Goal: Task Accomplishment & Management: Use online tool/utility

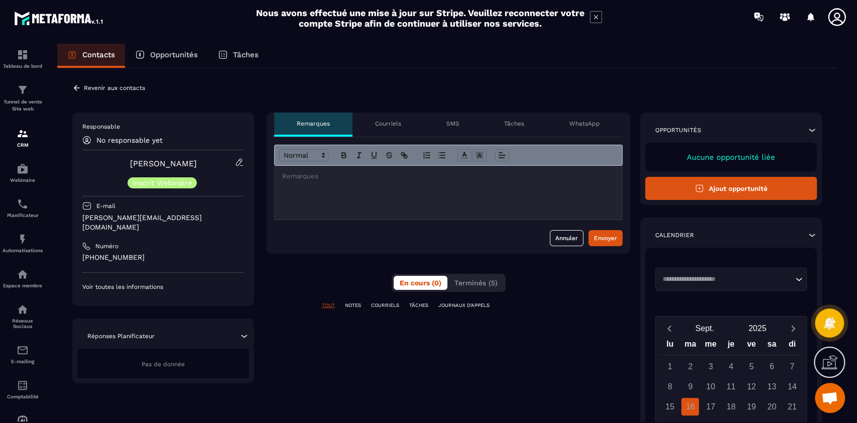
scroll to position [8316, 0]
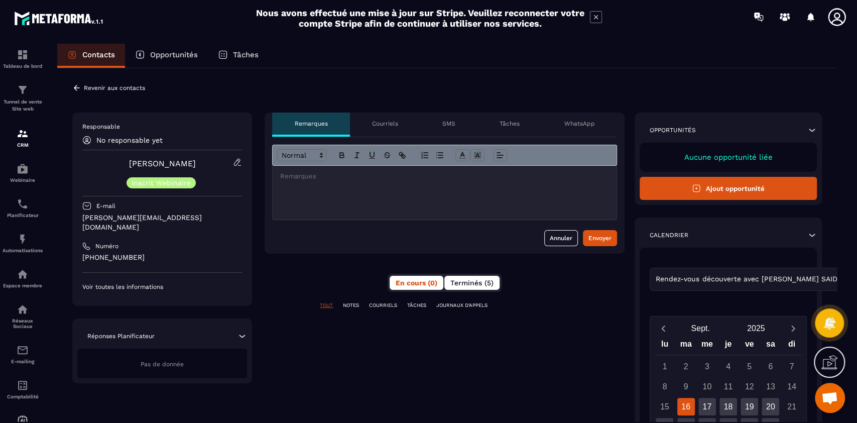
click at [480, 282] on span "Terminés (5)" at bounding box center [472, 283] width 43 height 8
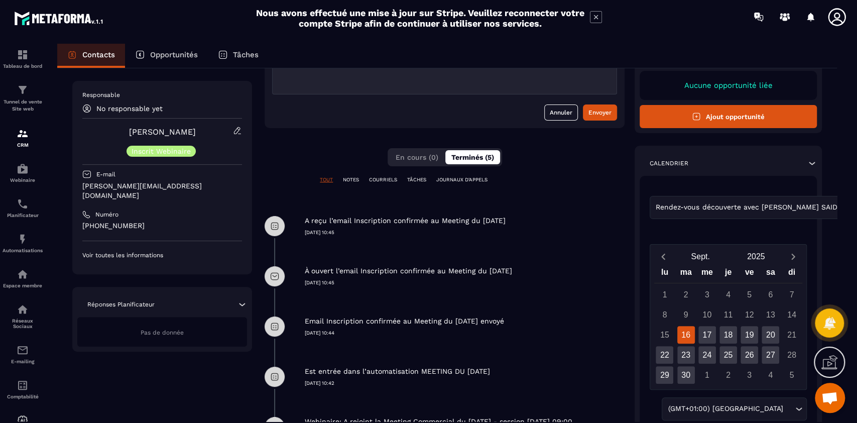
scroll to position [231, 0]
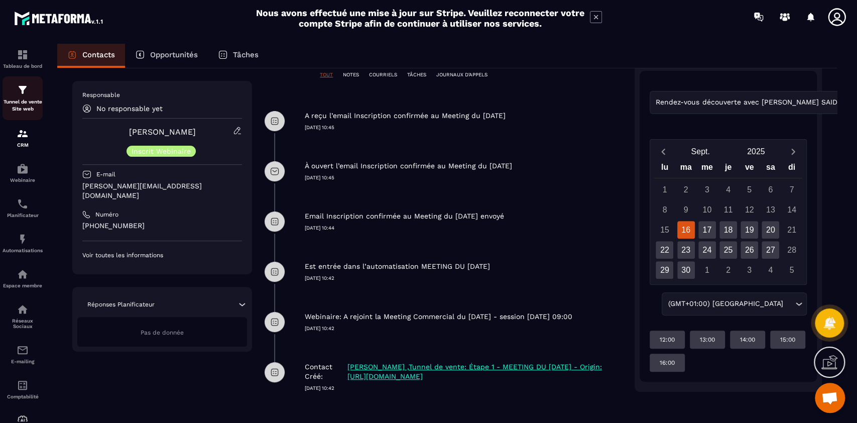
click at [7, 92] on div "Tunnel de vente Site web" at bounding box center [23, 98] width 40 height 29
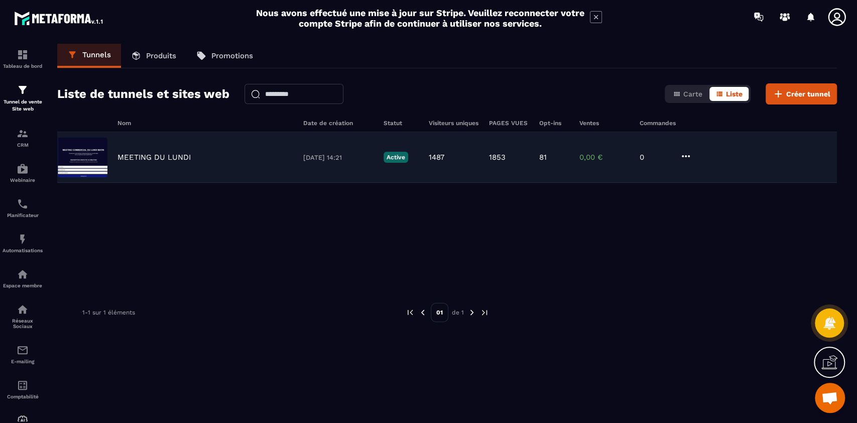
click at [168, 156] on p "MEETING DU LUNDI" at bounding box center [154, 157] width 73 height 9
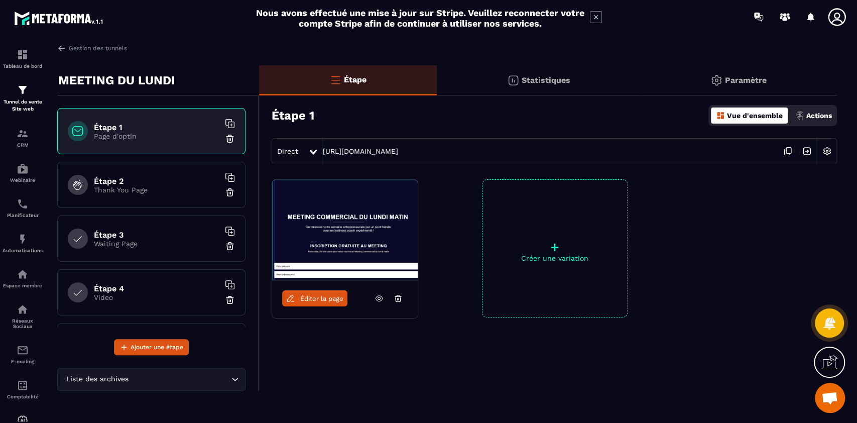
click at [828, 151] on img at bounding box center [827, 151] width 19 height 19
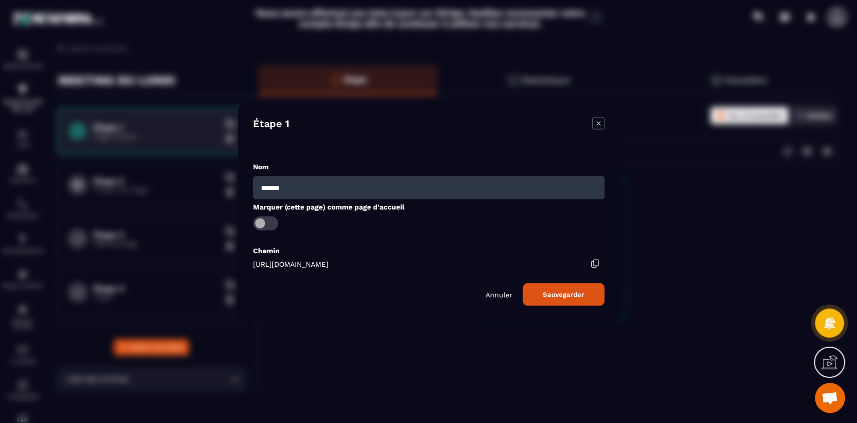
click at [500, 293] on p "Annuler" at bounding box center [499, 294] width 27 height 8
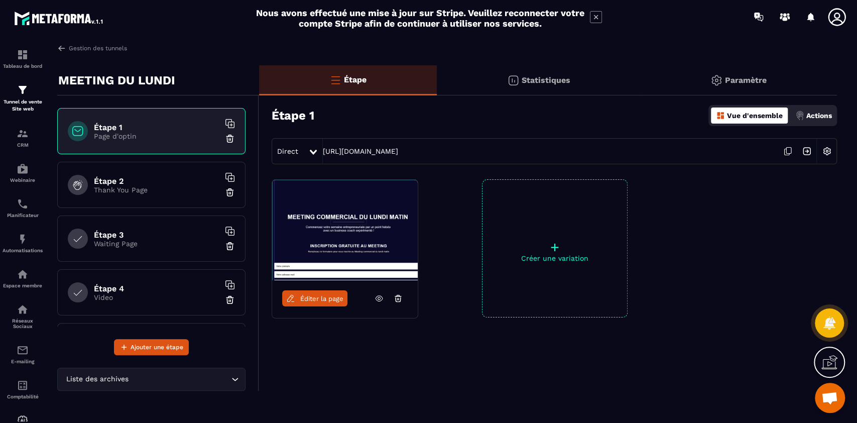
click at [751, 73] on div "Paramètre" at bounding box center [738, 80] width 197 height 30
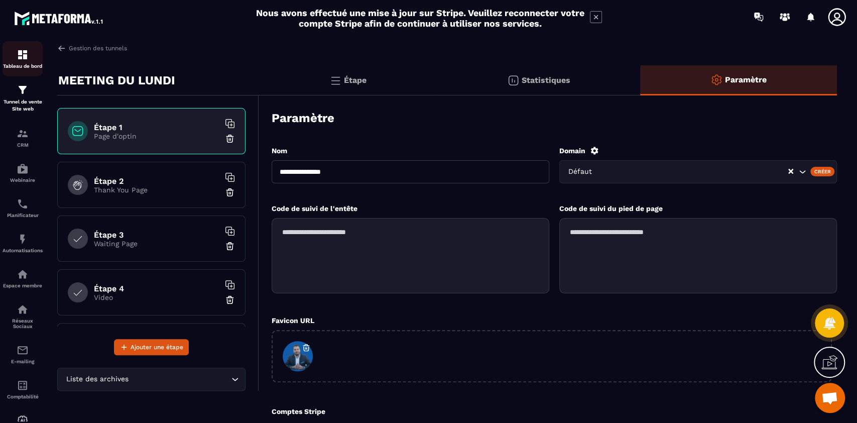
click at [20, 55] on img at bounding box center [23, 55] width 12 height 12
